Goal: Information Seeking & Learning: Learn about a topic

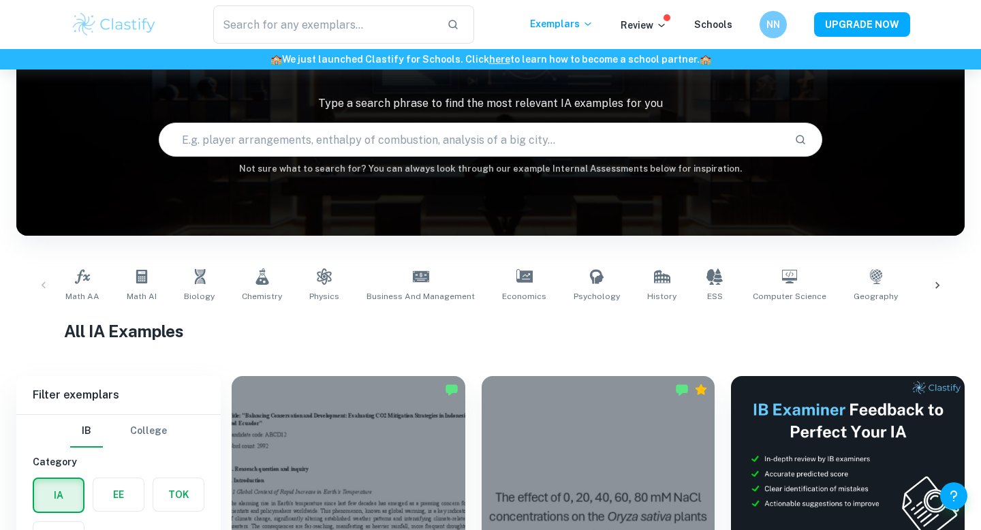
scroll to position [449, 0]
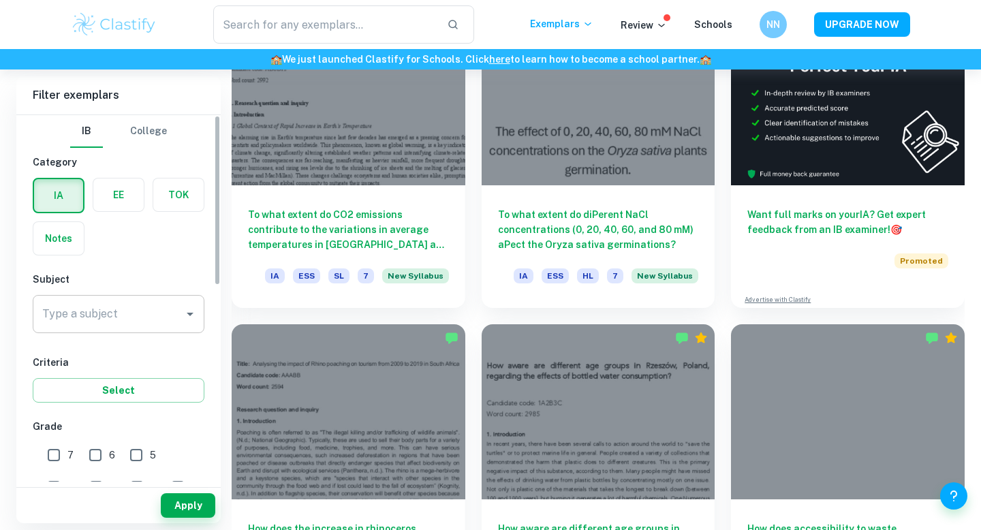
click at [163, 310] on input "Type a subject" at bounding box center [108, 314] width 139 height 26
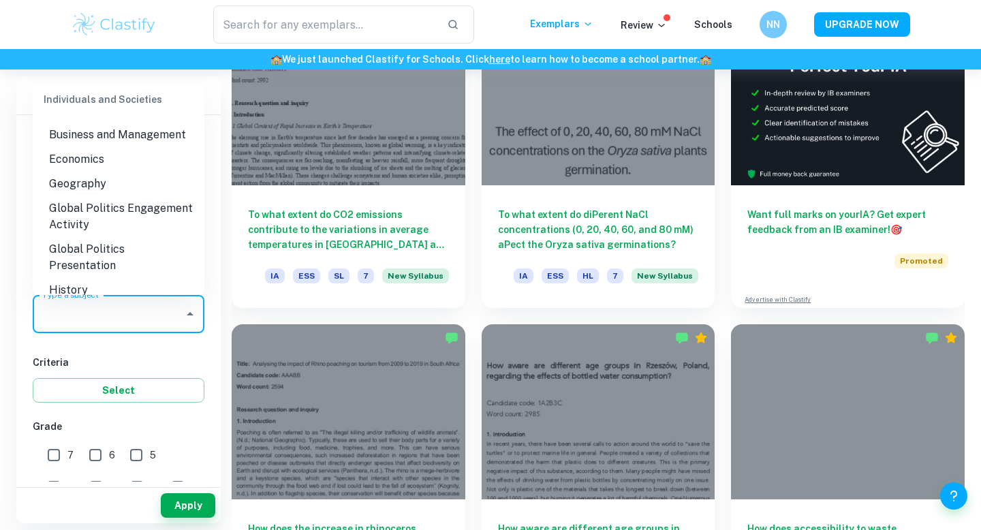
scroll to position [1303, 0]
click at [110, 126] on li "Business and Management" at bounding box center [119, 138] width 172 height 25
type input "Business and Management"
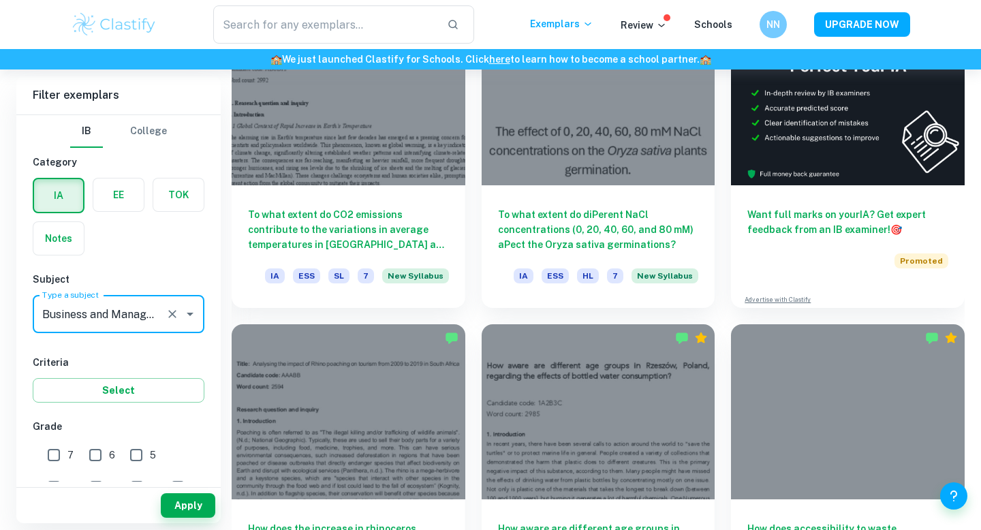
click at [58, 459] on input "7" at bounding box center [53, 454] width 27 height 27
checkbox input "true"
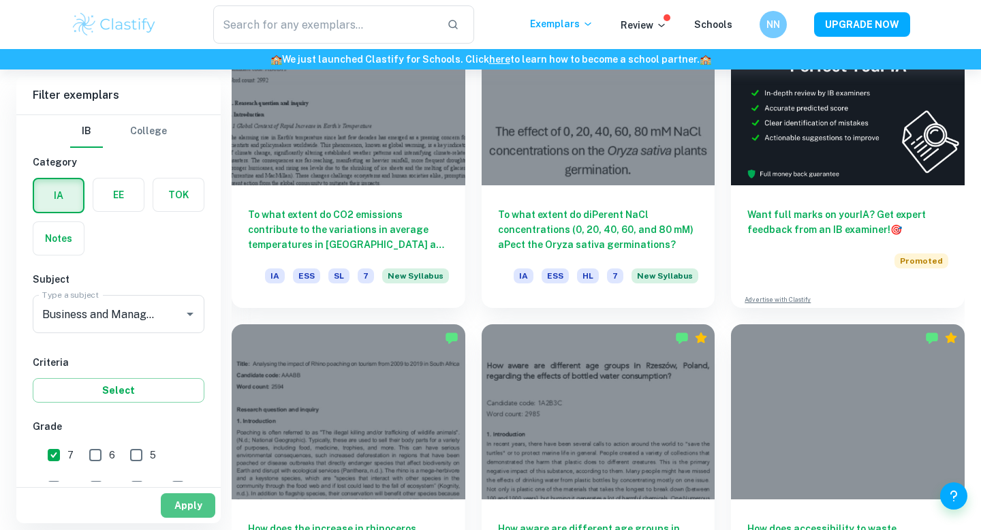
click at [204, 513] on button "Apply" at bounding box center [188, 505] width 54 height 25
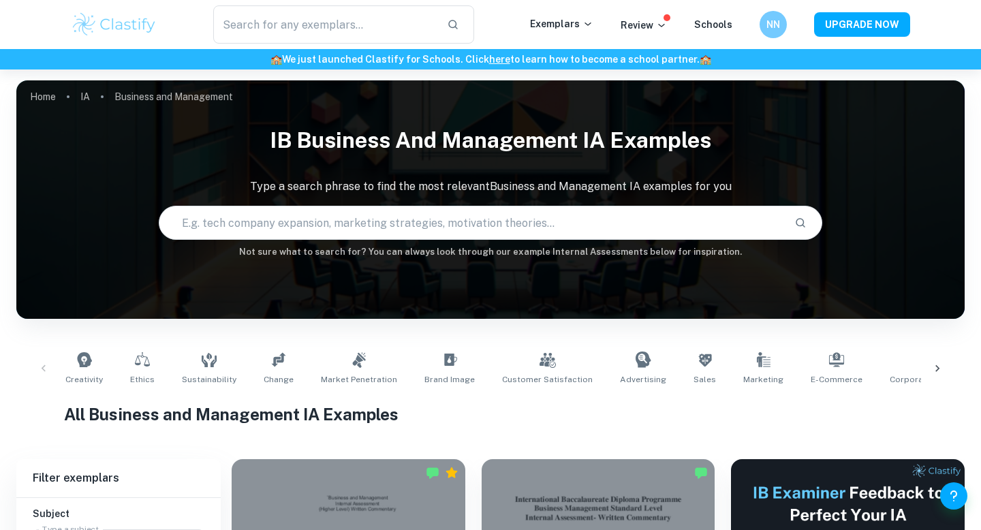
scroll to position [9, 0]
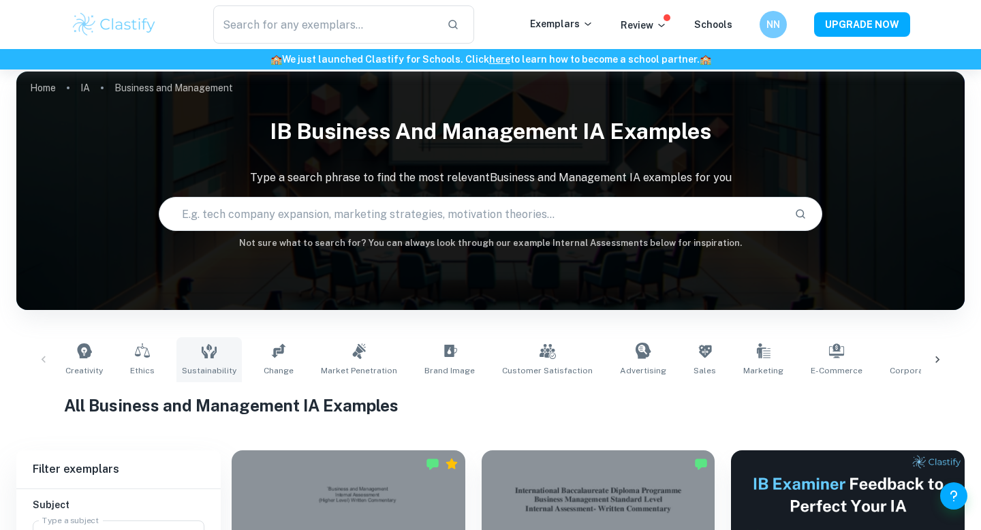
click at [201, 360] on link "Sustainability" at bounding box center [208, 359] width 65 height 45
type input "Sustainability"
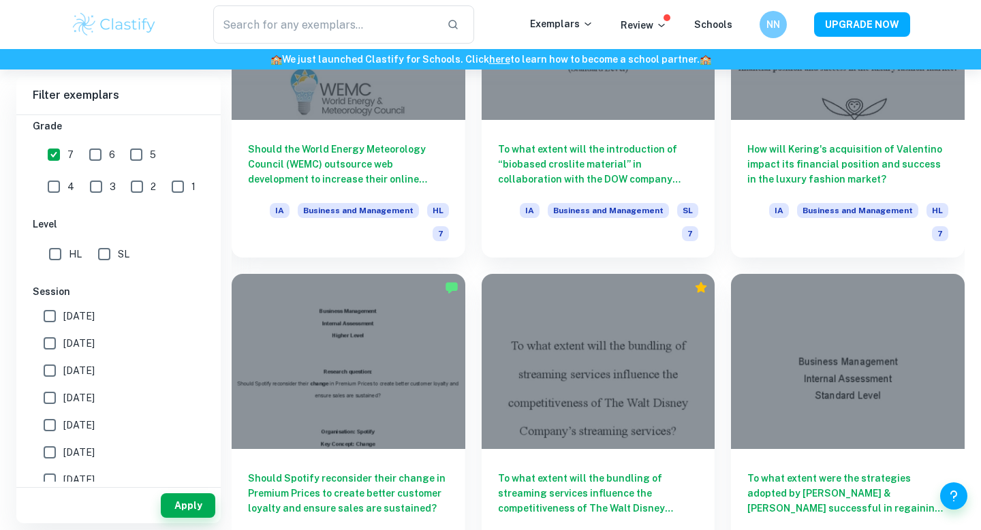
scroll to position [3146, 0]
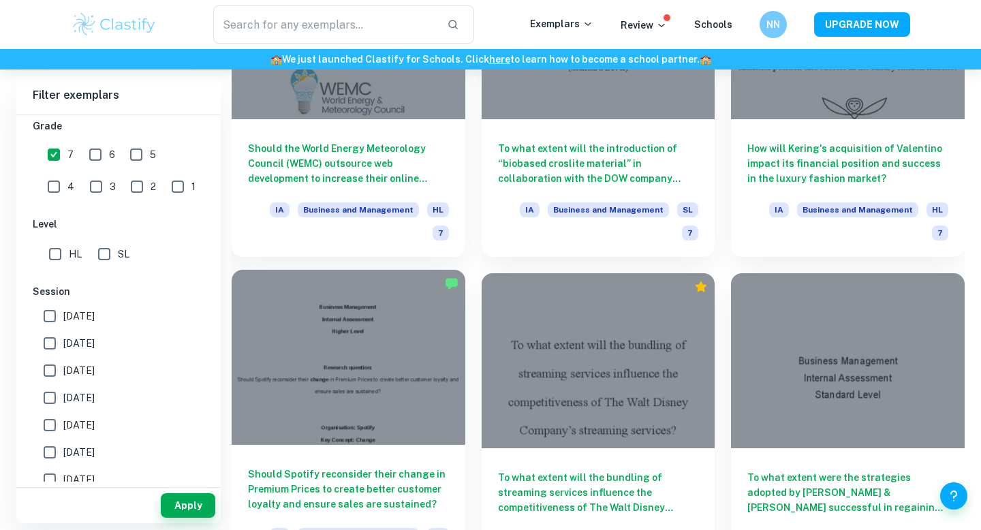
click at [331, 270] on div at bounding box center [349, 357] width 234 height 175
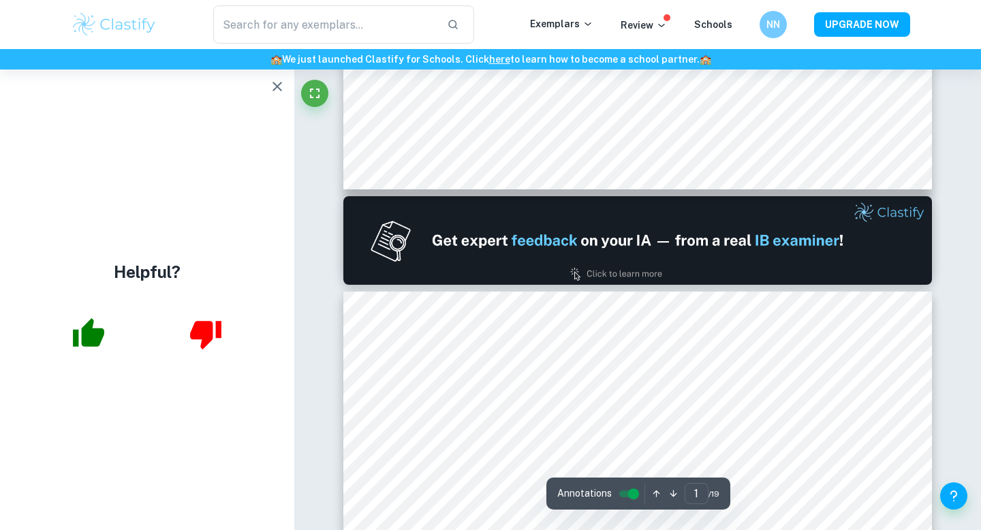
scroll to position [661, 0]
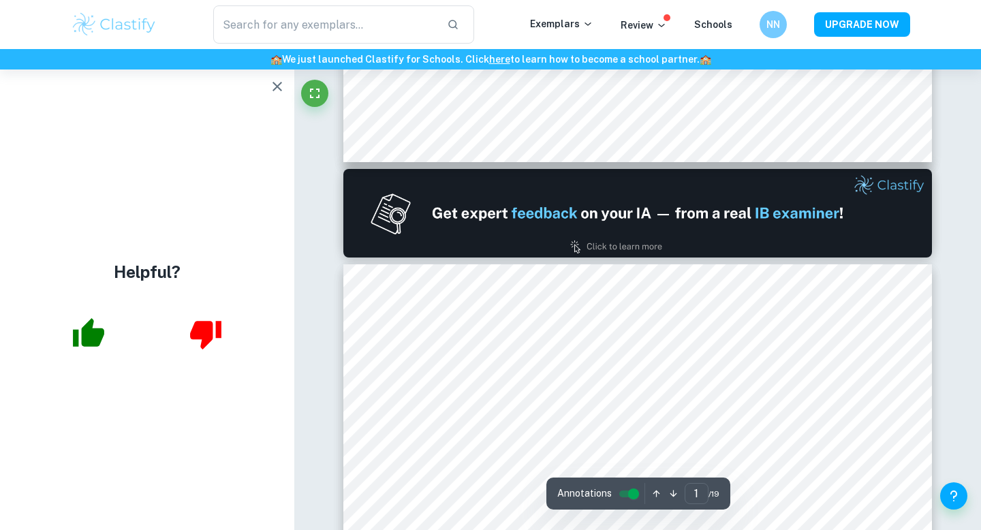
type input "2"
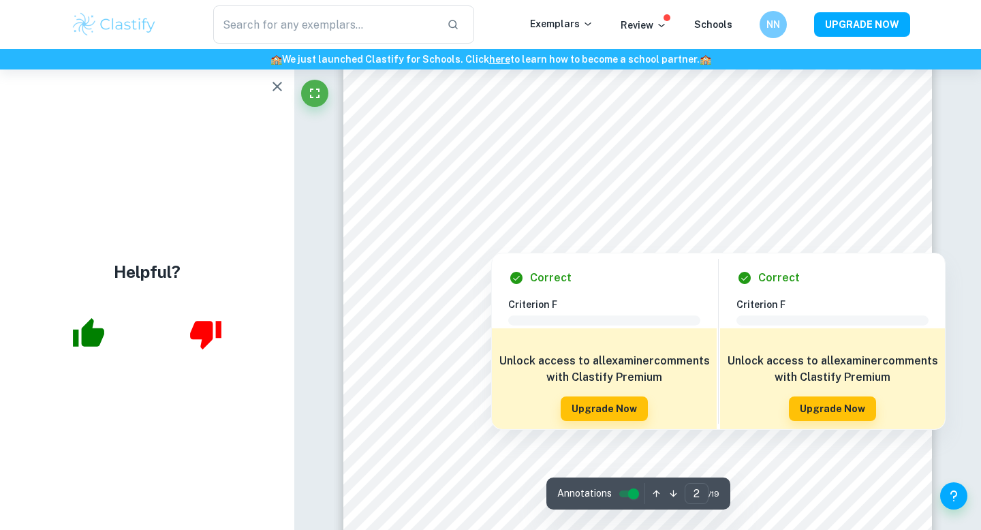
scroll to position [902, 0]
